Goal: Information Seeking & Learning: Learn about a topic

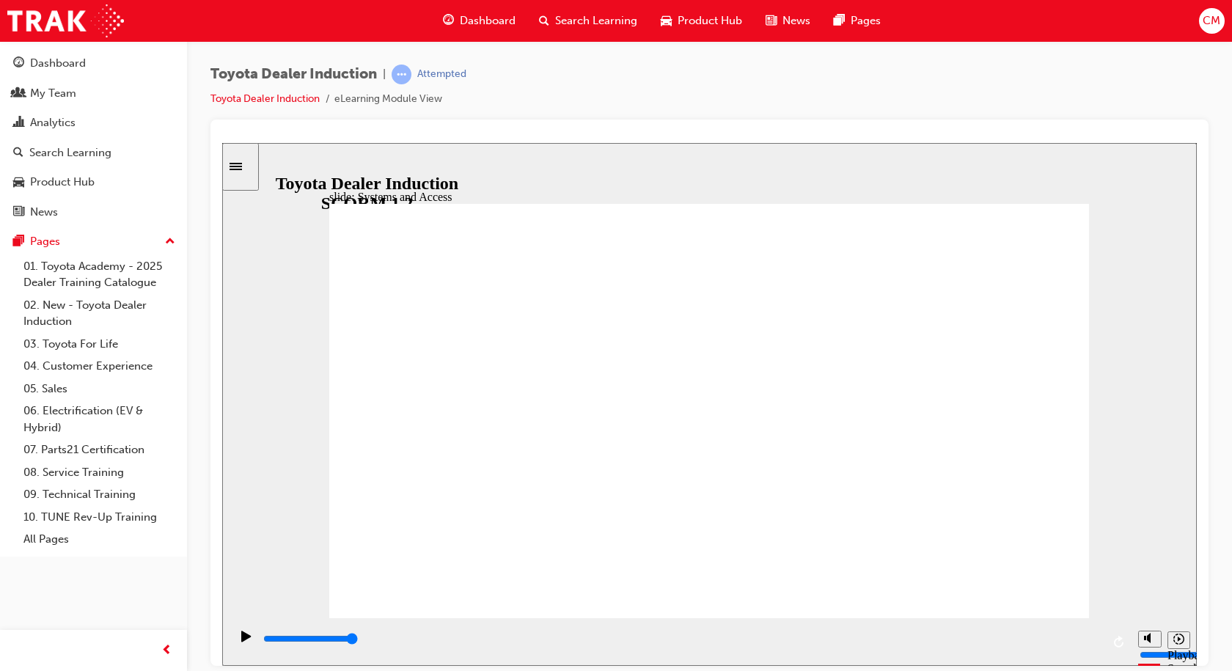
drag, startPoint x: 1151, startPoint y: 587, endPoint x: 1151, endPoint y: 597, distance: 10.3
type input "5"
click at [1151, 597] on input "volume" at bounding box center [1186, 599] width 95 height 12
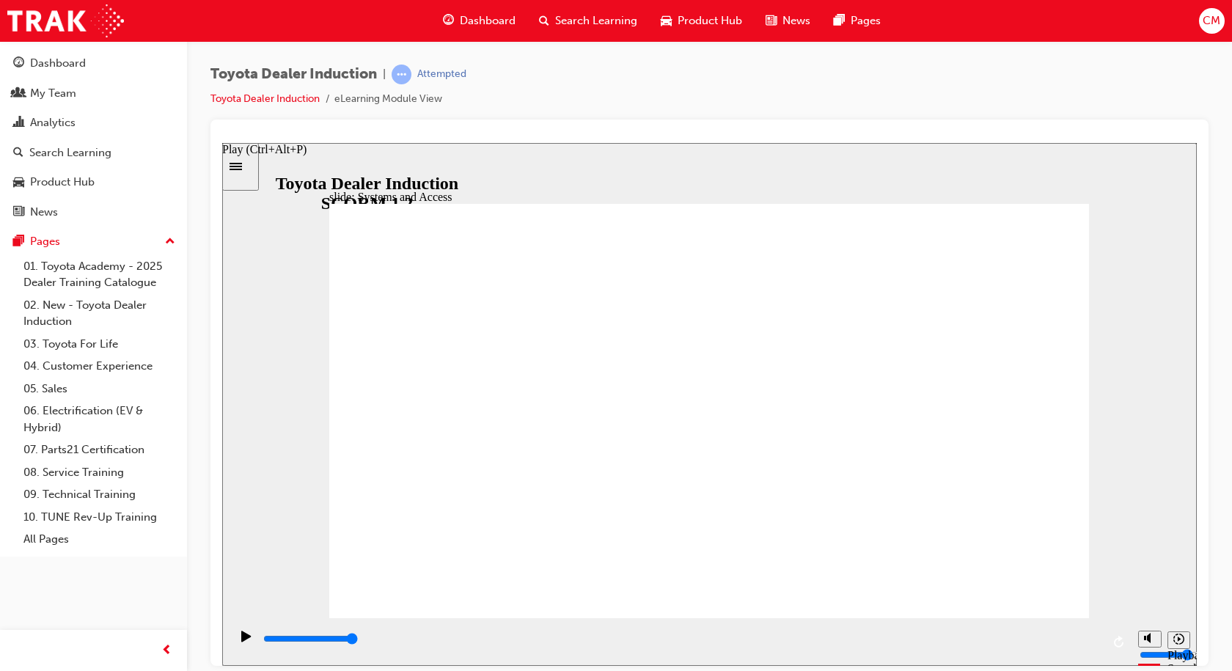
click at [242, 637] on icon "Play (Ctrl+Alt+P)" at bounding box center [246, 636] width 10 height 12
click at [241, 635] on icon "Play (Ctrl+Alt+P)" at bounding box center [246, 636] width 10 height 12
click at [358, 641] on input "slide progress" at bounding box center [310, 638] width 95 height 12
click at [307, 635] on div "playback controls" at bounding box center [682, 639] width 840 height 16
click at [241, 641] on icon "Play (Ctrl+Alt+P)" at bounding box center [246, 635] width 10 height 11
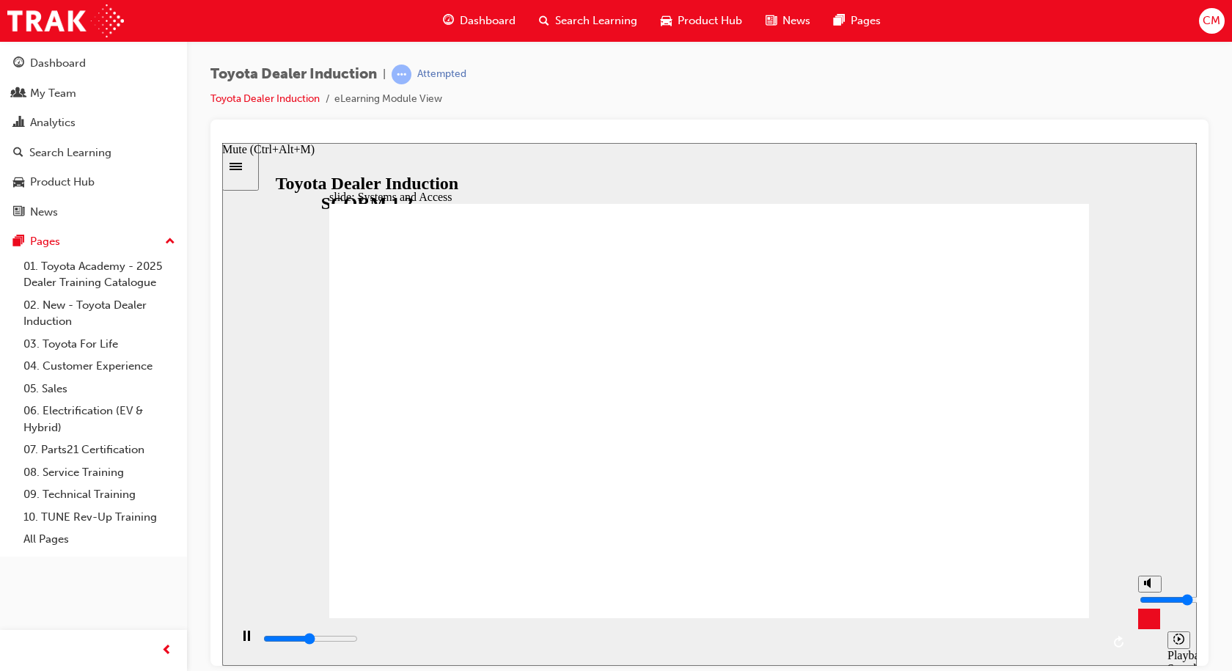
type input "7100"
type input "6"
type input "7100"
type input "7"
type input "7500"
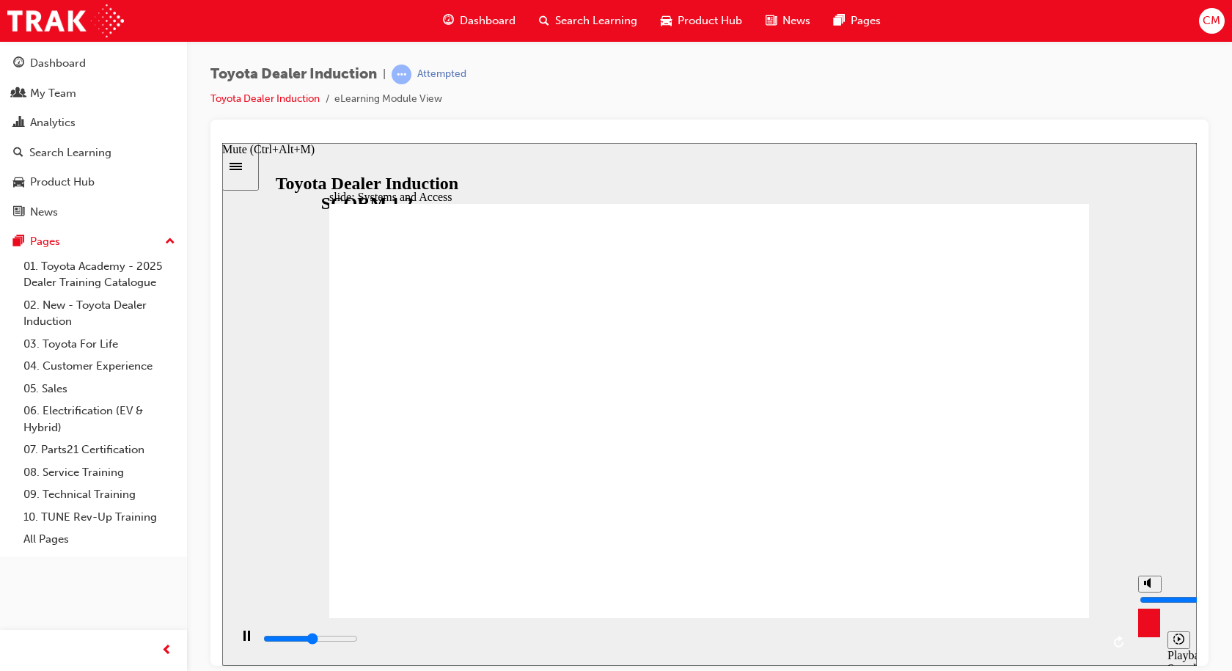
drag, startPoint x: 1148, startPoint y: 598, endPoint x: 1148, endPoint y: 587, distance: 10.3
type input "7"
click at [1148, 593] on input "volume" at bounding box center [1186, 599] width 95 height 12
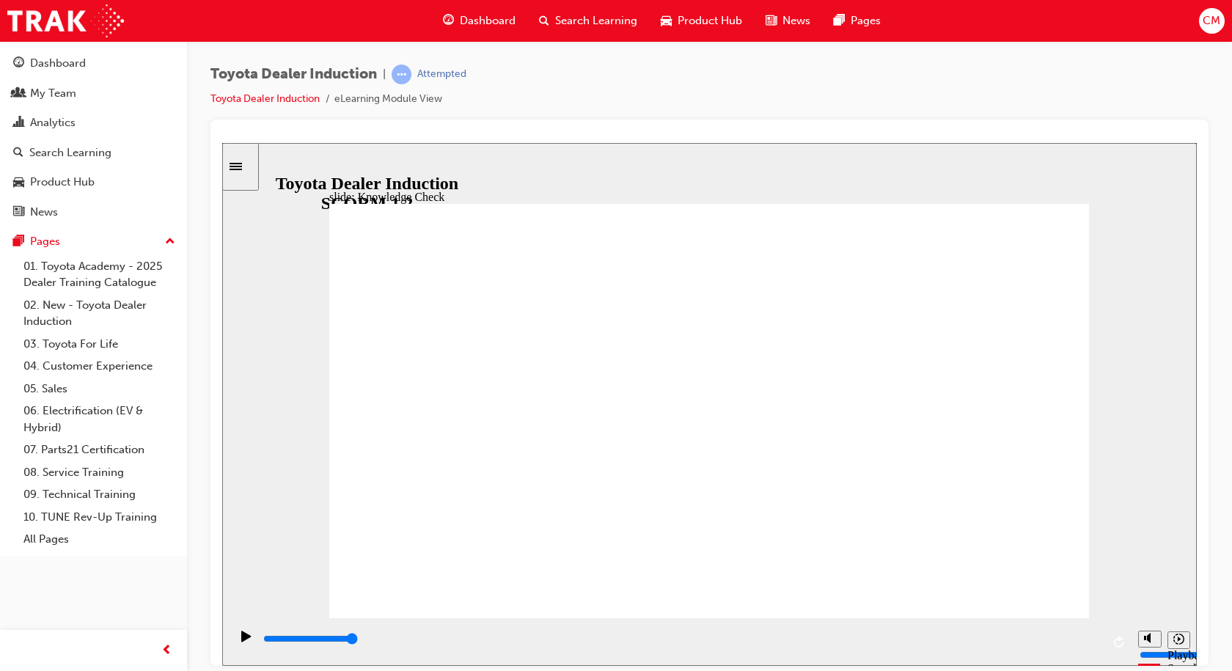
type input "3200"
type input "t"
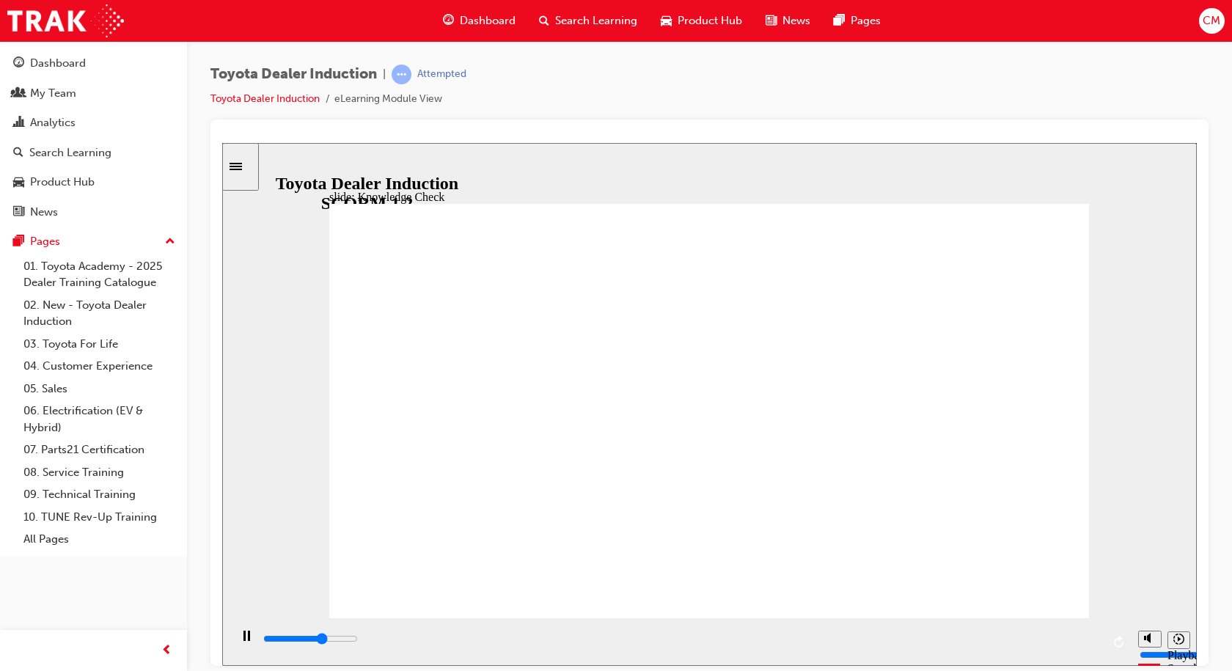
type input "3300"
type input "t"
type input "3500"
type input "to"
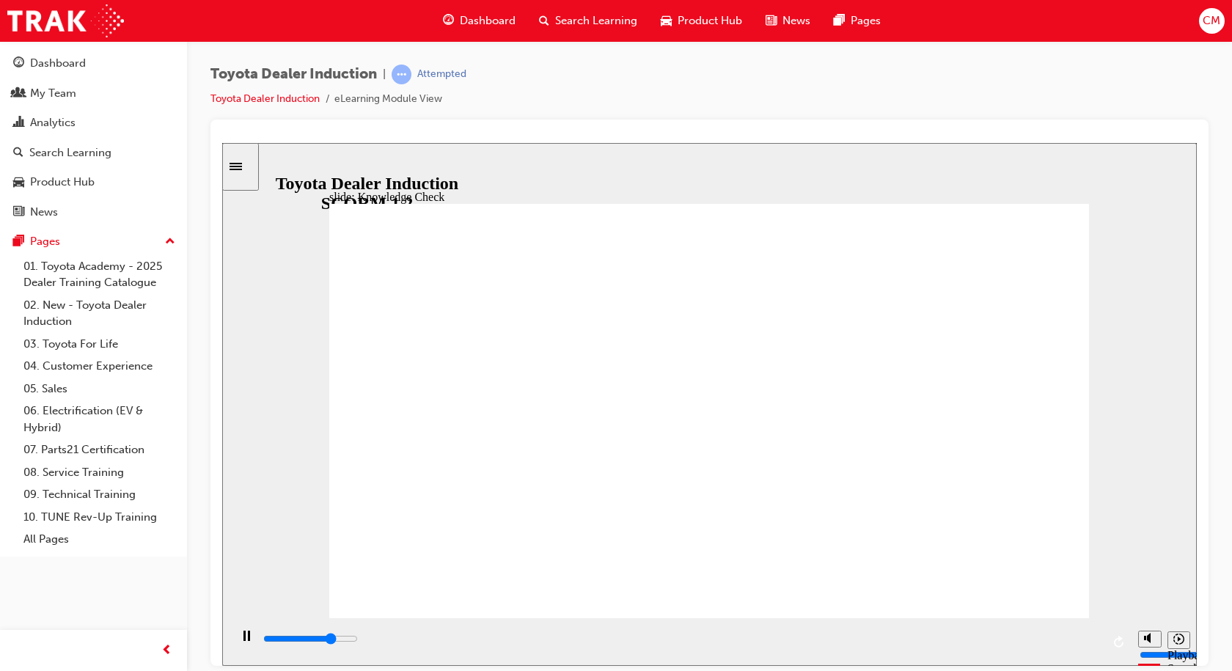
type input "3800"
type input "toy"
type input "4300"
type input "toyo"
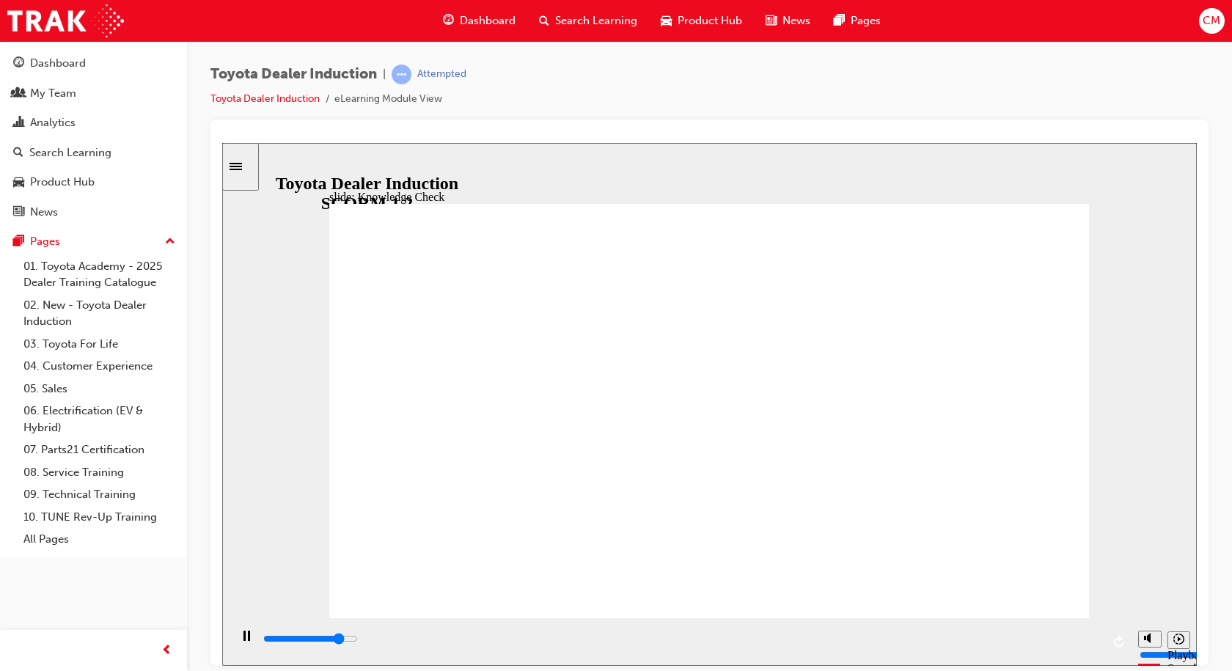
type input "toyo"
type input "4700"
type input "toyot"
type input "5000"
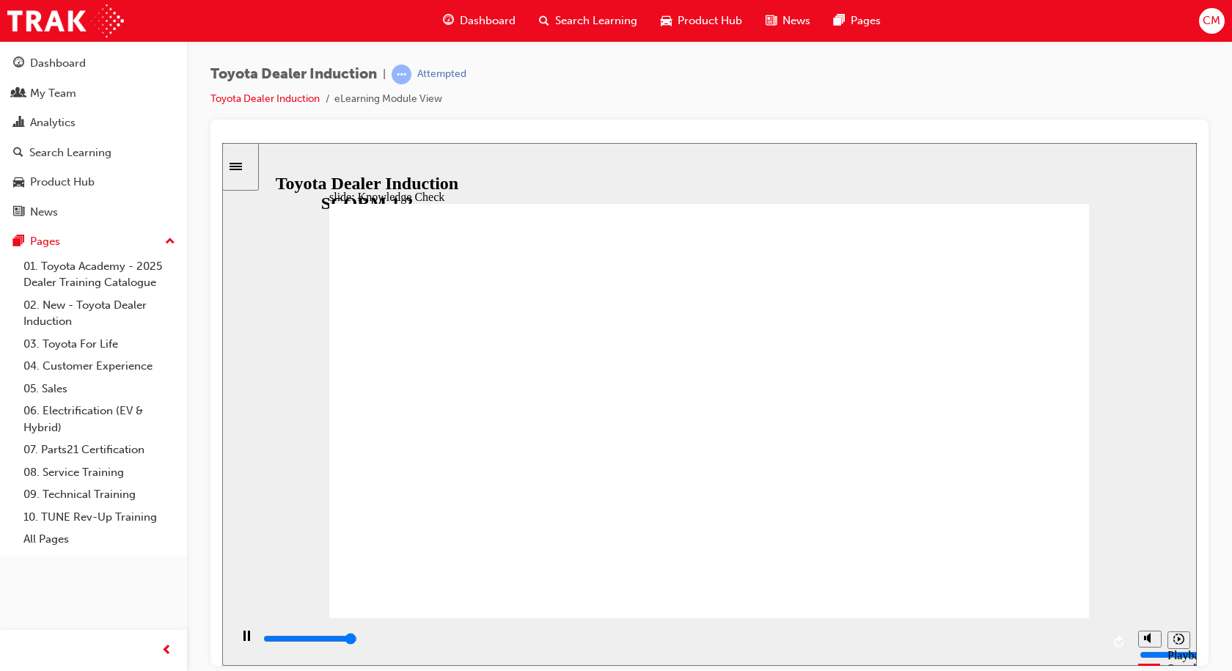
type input "toyota"
type input "5000"
type input "toyota"
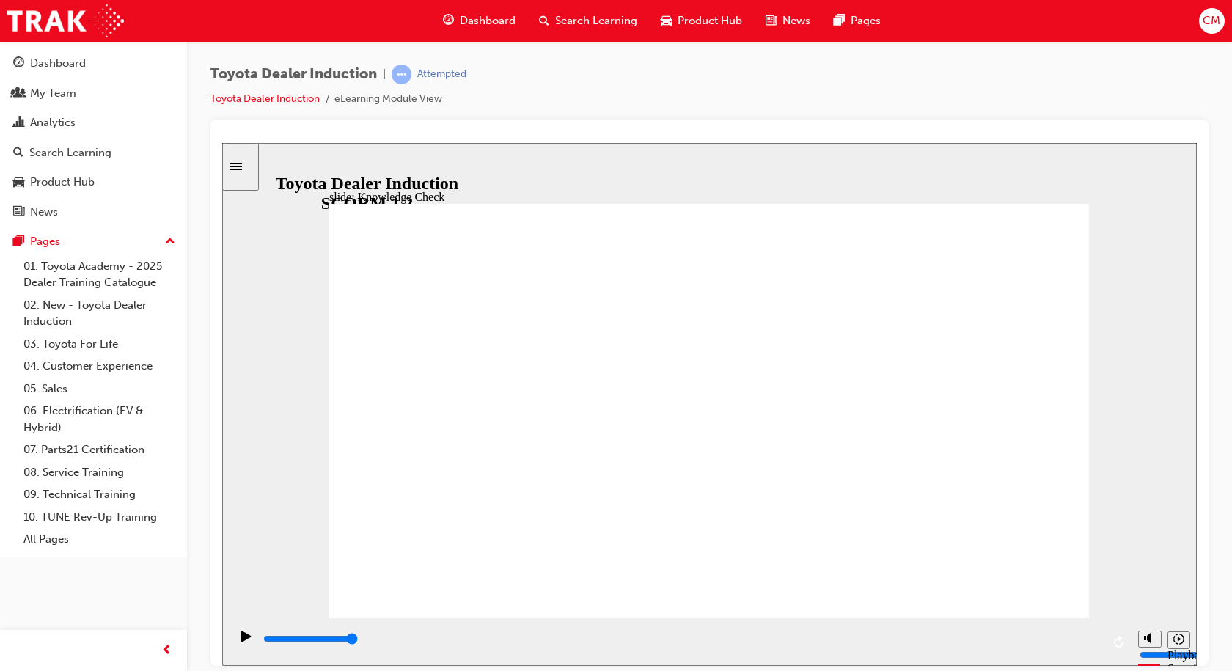
type input "toyota e"
type input "toyota en"
type input "toyota eng"
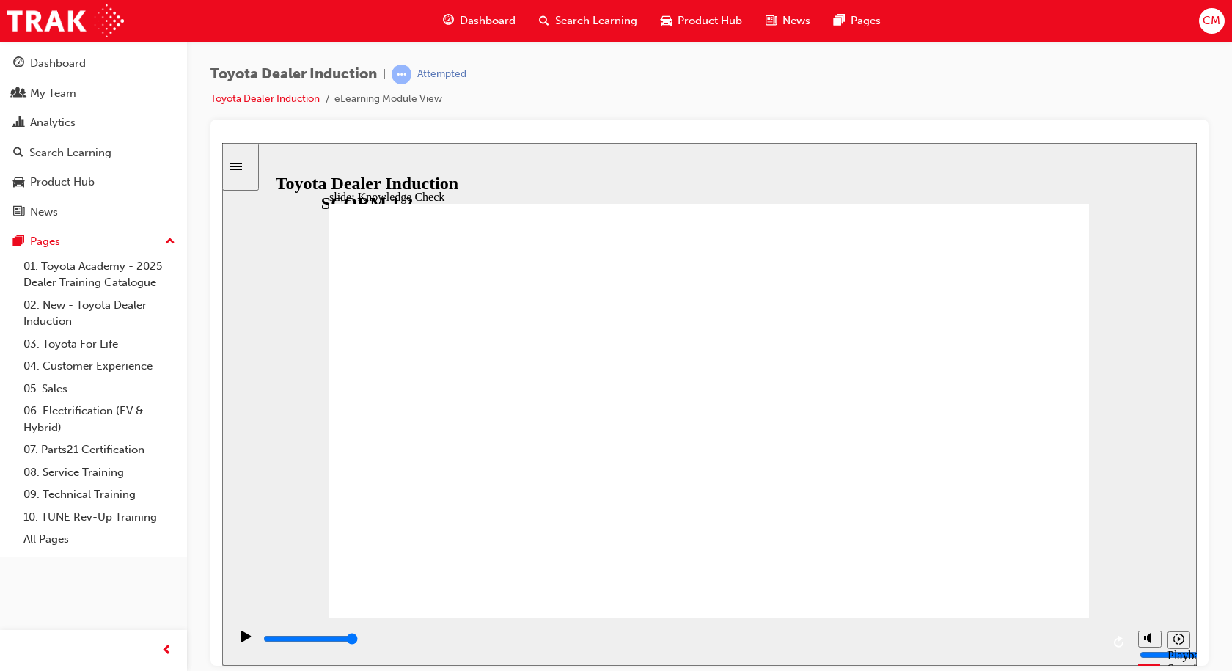
type input "toyota eng"
type input "toyota enga"
type input "toyota engag"
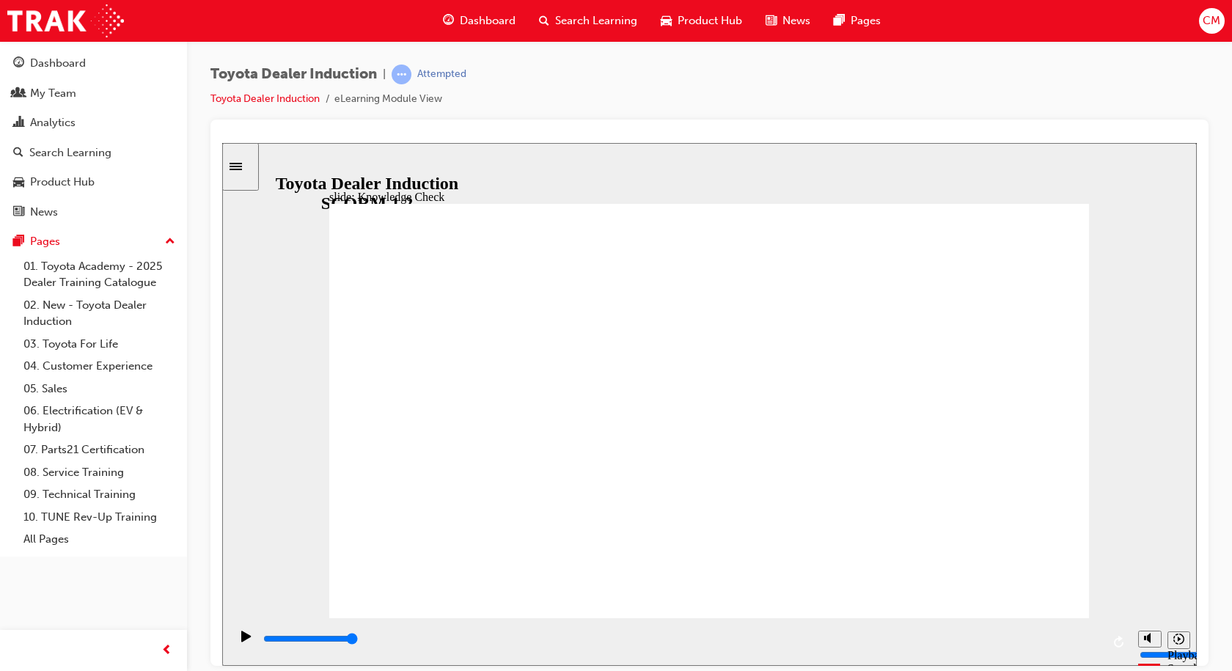
type input "toyota engage"
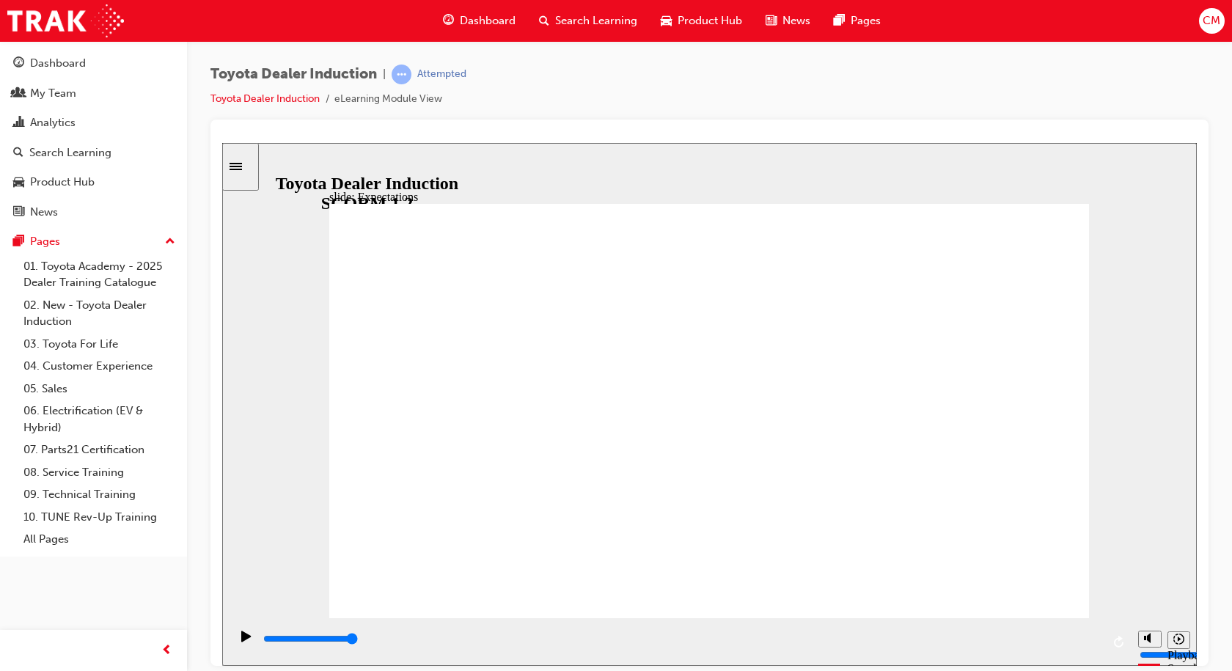
type input "8400"
checkbox input "true"
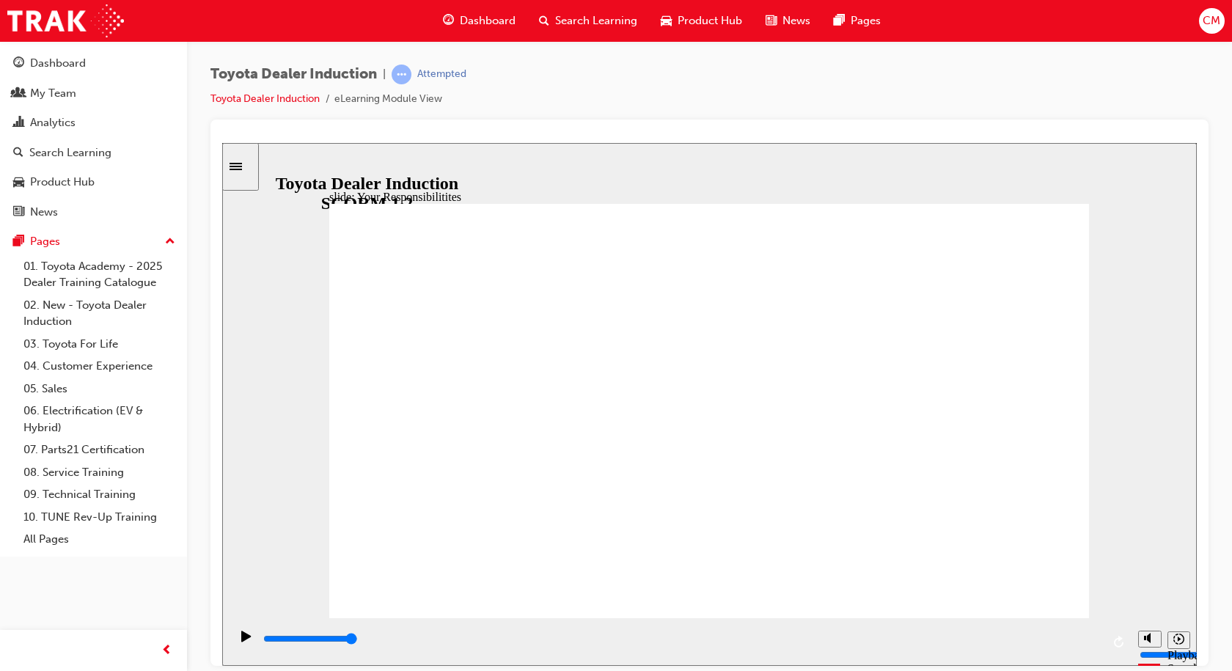
checkbox input "true"
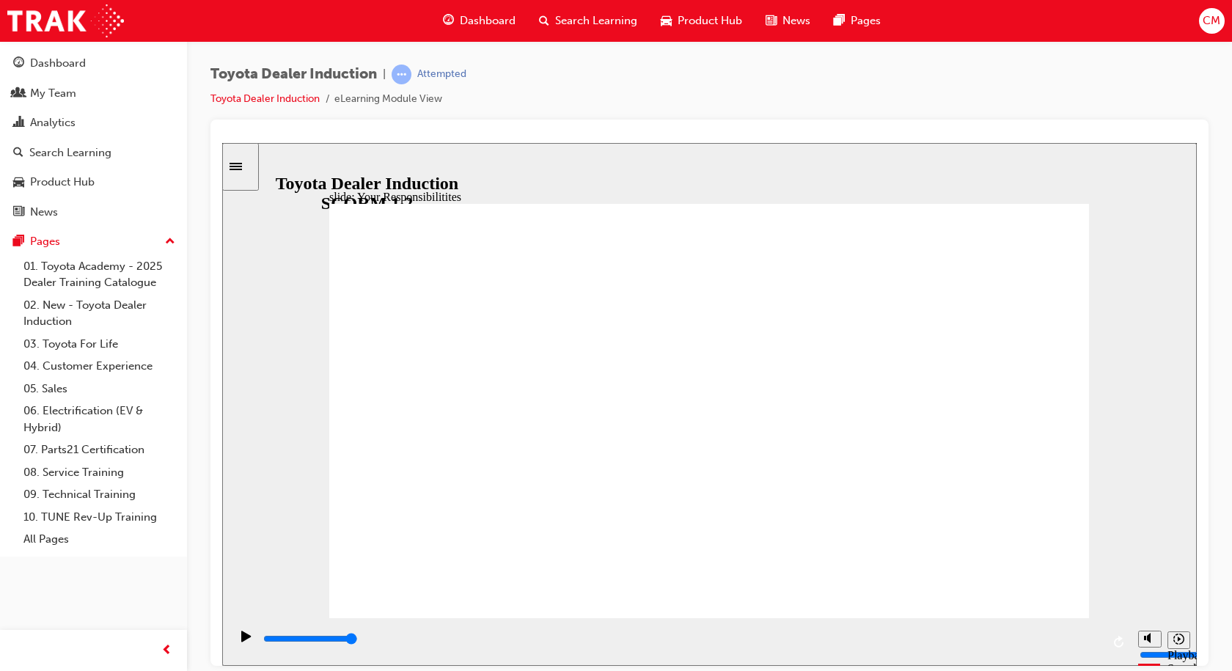
checkbox input "true"
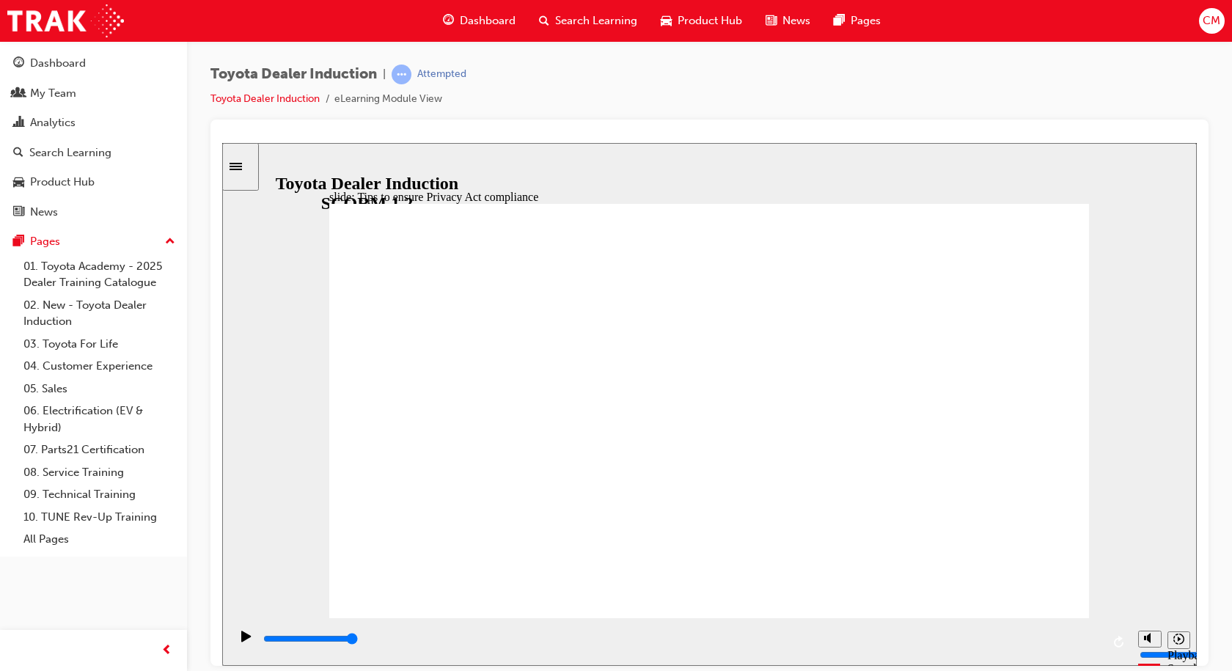
type input "29300"
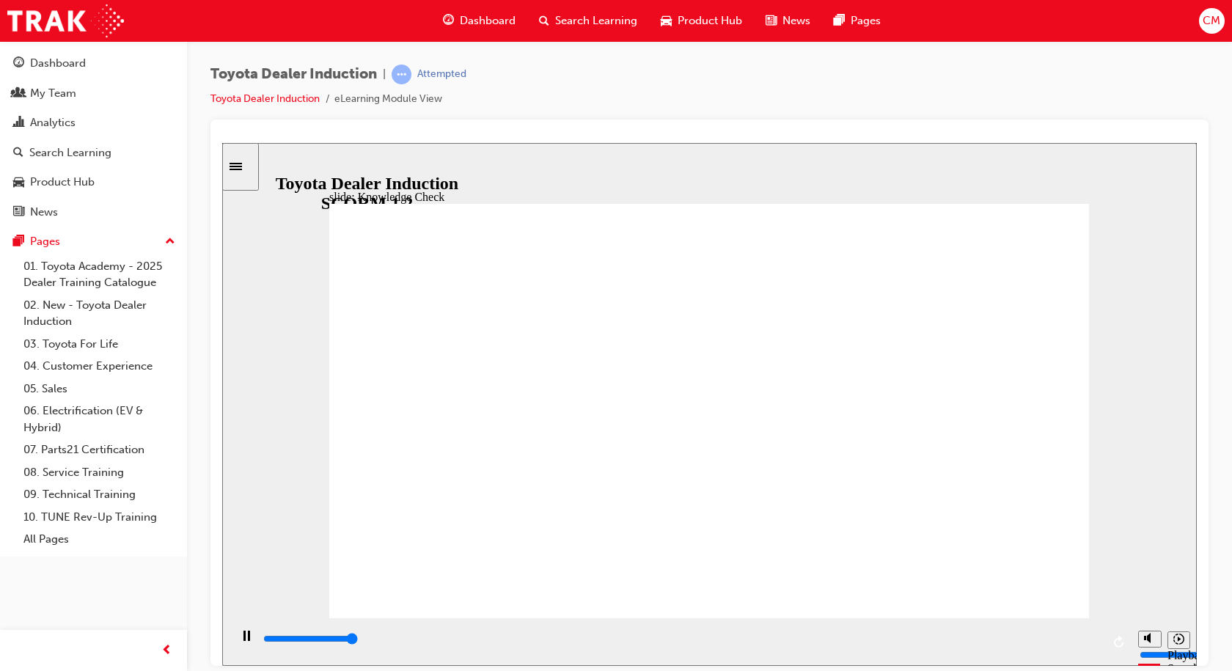
type input "5000"
checkbox input "true"
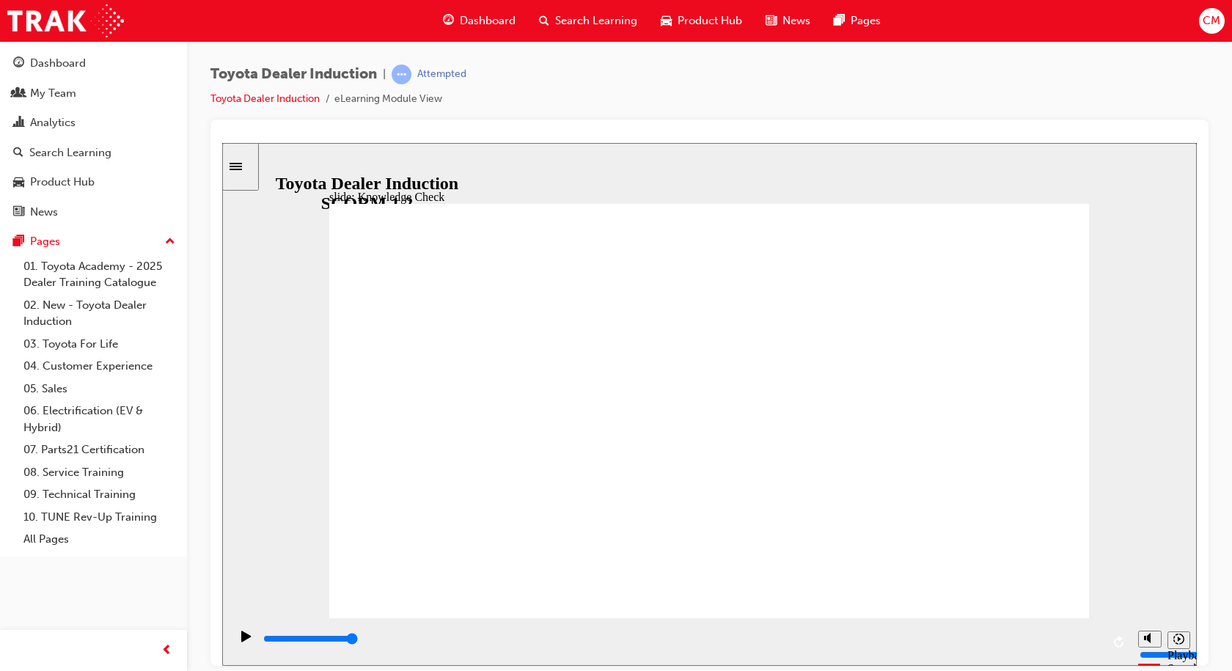
checkbox input "true"
type input "4300"
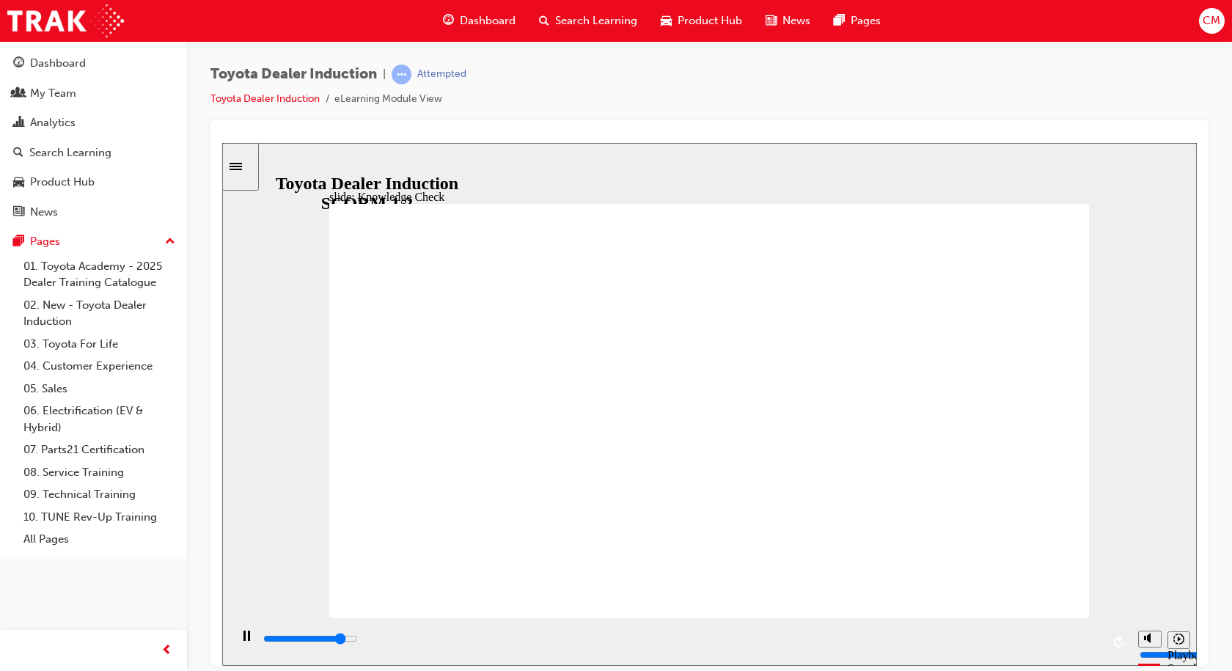
radio input "true"
type input "3600"
checkbox input "true"
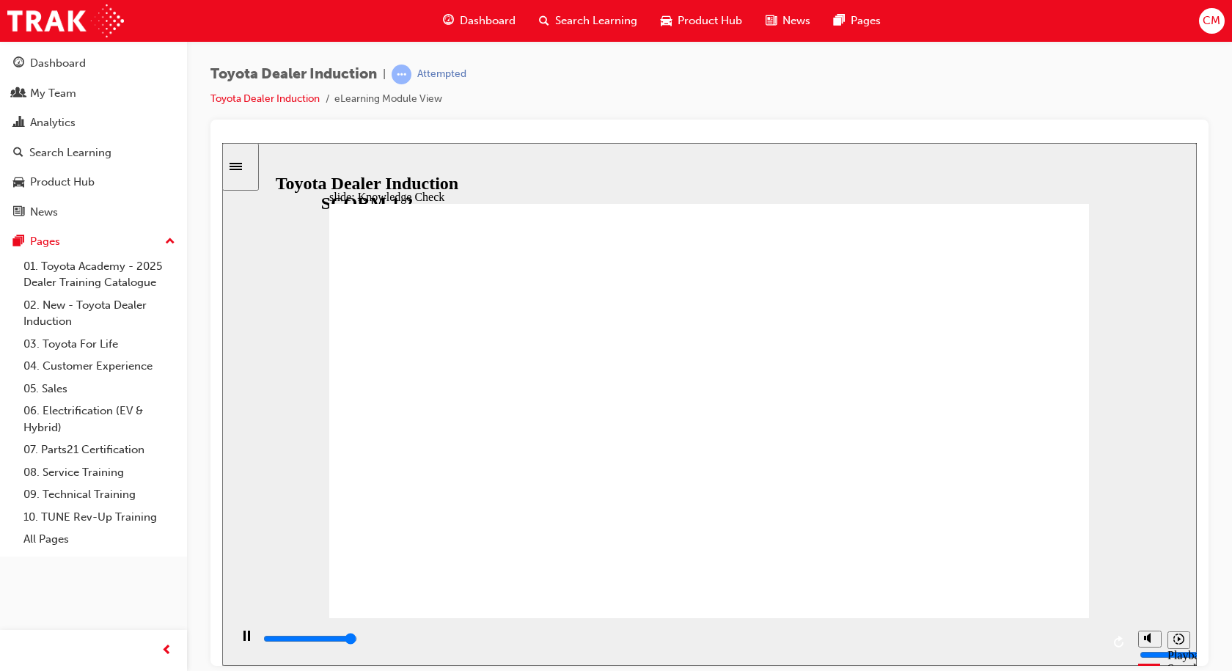
type input "4900"
checkbox input "true"
type input "5000"
checkbox input "true"
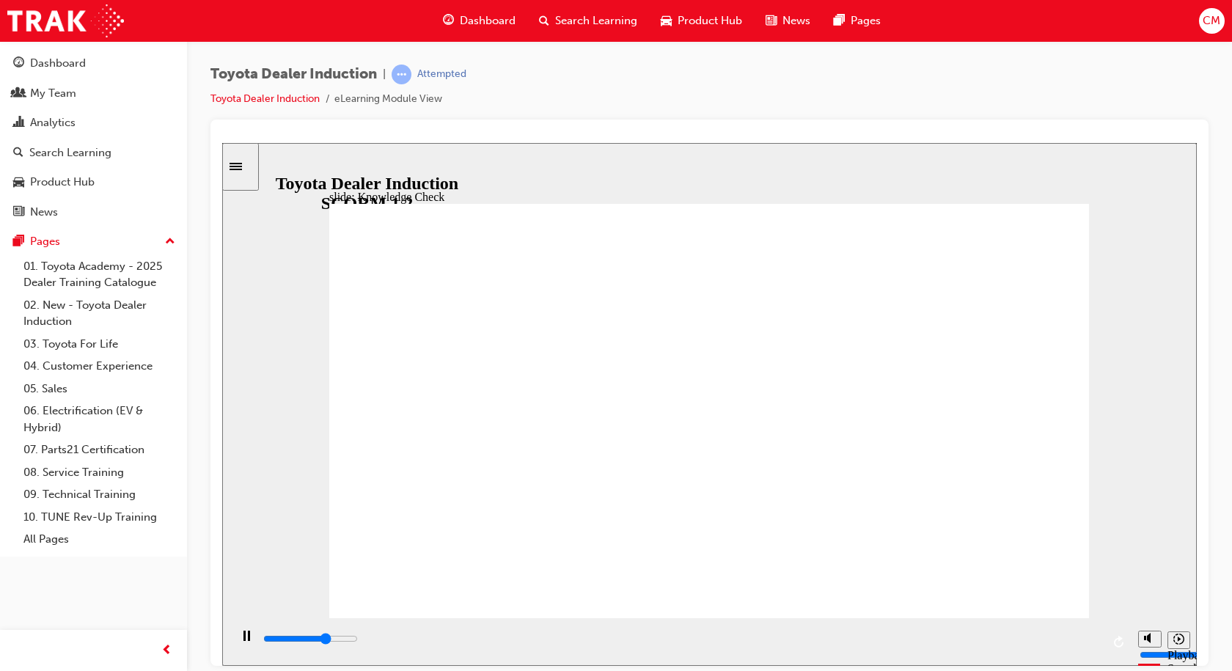
type input "3500"
checkbox input "true"
type input "4600"
checkbox input "true"
type input "5000"
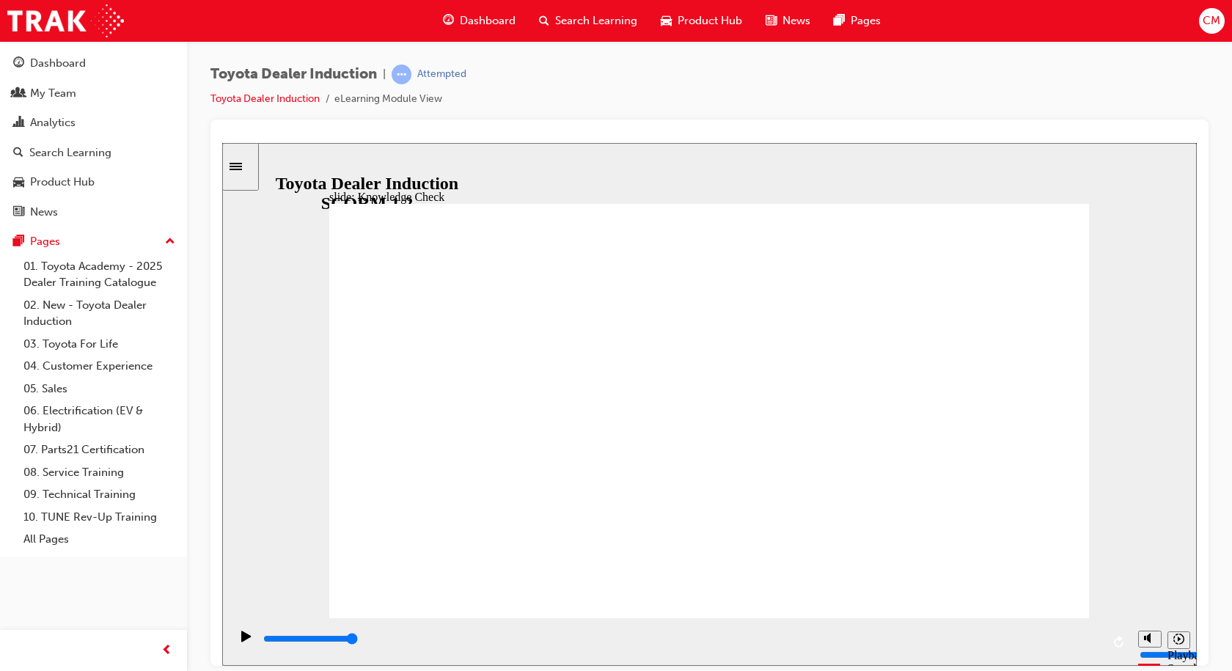
checkbox input "true"
type input "9100"
